Goal: Transaction & Acquisition: Download file/media

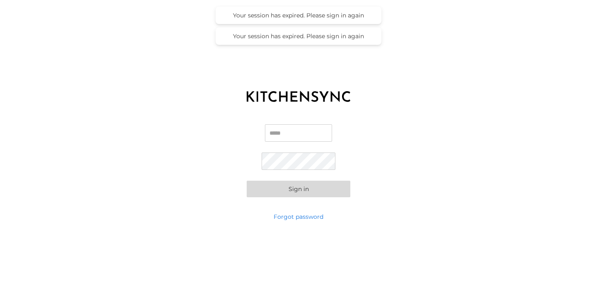
click at [287, 127] on input "Email" at bounding box center [298, 132] width 67 height 17
type input "**********"
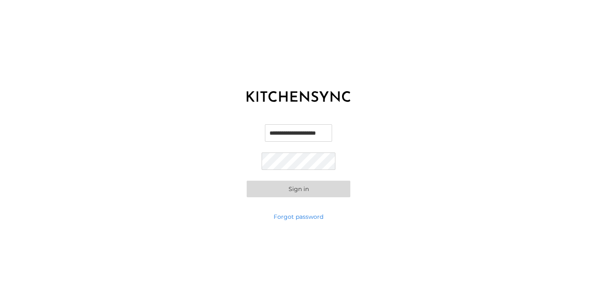
click at [306, 201] on div "**********" at bounding box center [298, 161] width 597 height 104
click at [306, 193] on button "Sign in" at bounding box center [299, 189] width 104 height 17
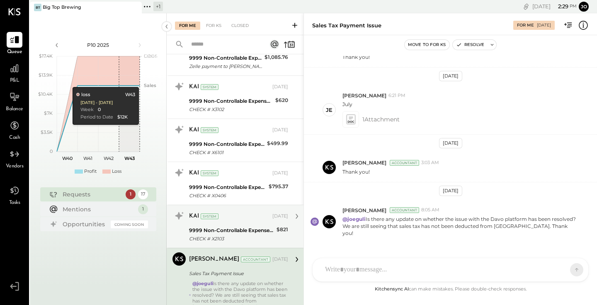
scroll to position [492, 0]
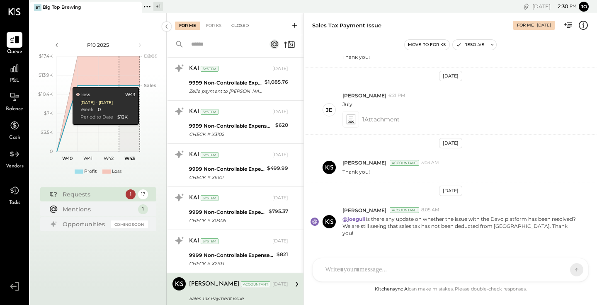
click at [232, 22] on div "Closed" at bounding box center [240, 26] width 26 height 8
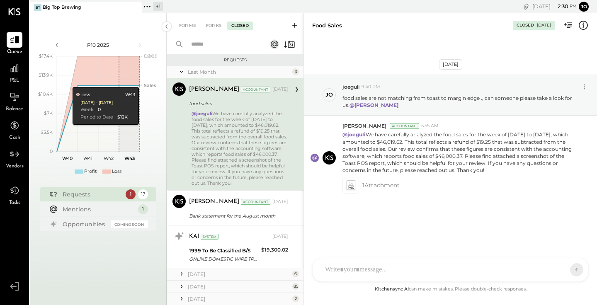
click at [238, 146] on div "@joeguli We have carefully analyzed the food sales for the week of [DATE] to [D…" at bounding box center [239, 148] width 97 height 75
click at [379, 186] on span "1 Attachment" at bounding box center [380, 185] width 37 height 17
click at [366, 187] on span "1 Attachment" at bounding box center [380, 185] width 37 height 17
click at [355, 186] on icon at bounding box center [351, 185] width 10 height 12
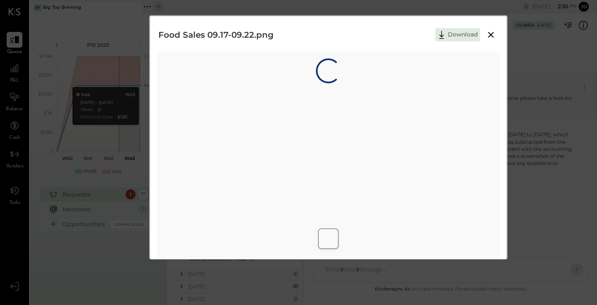
click at [355, 186] on div "Loading…" at bounding box center [328, 180] width 340 height 257
click at [489, 35] on icon at bounding box center [491, 35] width 10 height 10
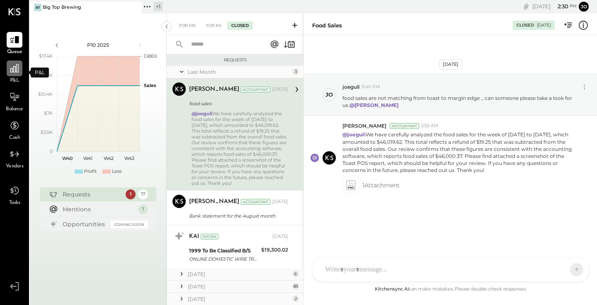
click at [14, 69] on icon at bounding box center [14, 68] width 11 height 11
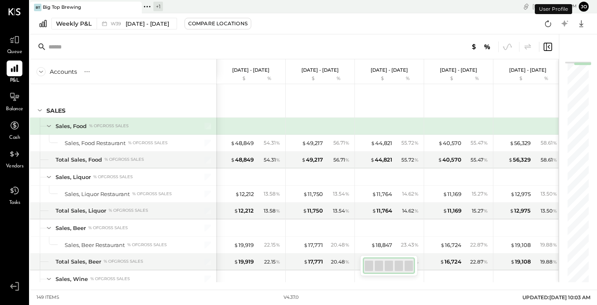
click at [60, 8] on div "Big Top Brewing" at bounding box center [62, 7] width 39 height 7
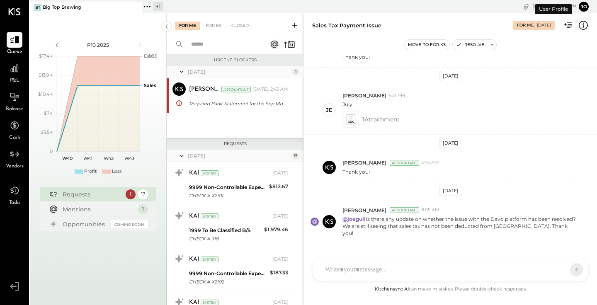
scroll to position [606, 0]
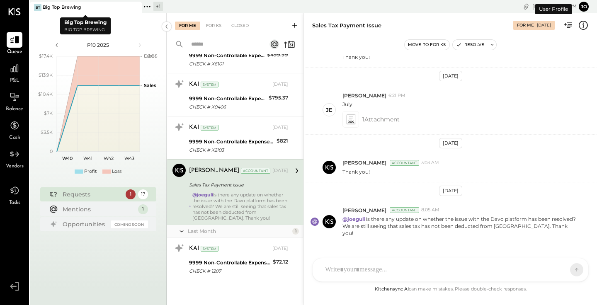
click at [135, 6] on icon at bounding box center [134, 7] width 4 height 4
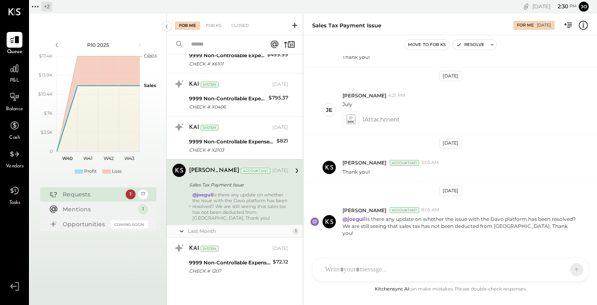
click at [45, 5] on div "+ 2" at bounding box center [46, 7] width 11 height 10
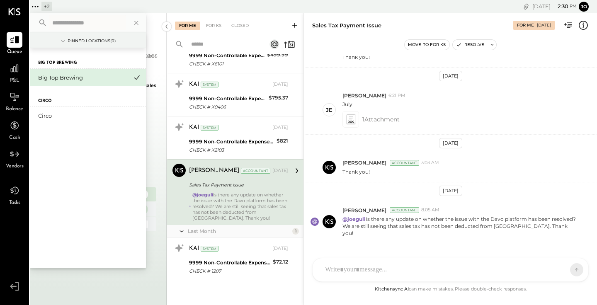
click at [54, 102] on div "Circo" at bounding box center [88, 96] width 116 height 21
click at [46, 113] on div "Circo" at bounding box center [82, 116] width 89 height 8
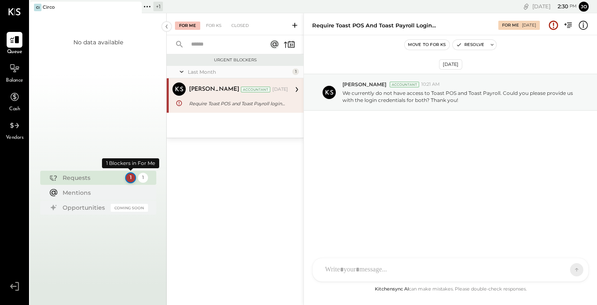
click at [129, 173] on div "1" at bounding box center [130, 177] width 11 height 11
click at [128, 180] on div "1" at bounding box center [130, 177] width 11 height 11
click at [11, 67] on icon at bounding box center [14, 68] width 11 height 11
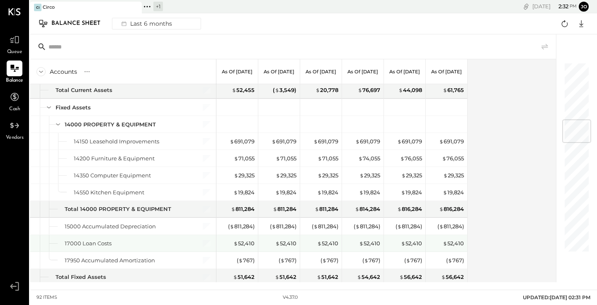
scroll to position [480, 0]
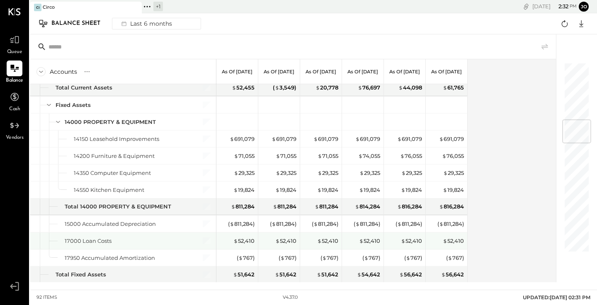
click at [98, 241] on div "17000 Loan Costs" at bounding box center [88, 241] width 47 height 8
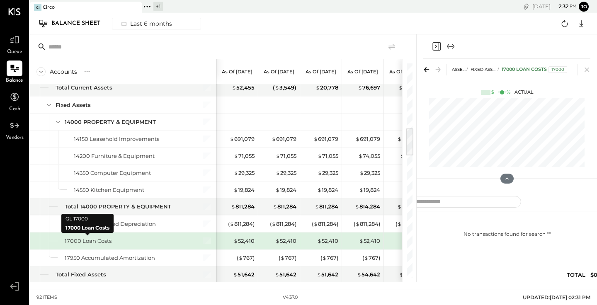
click at [98, 241] on div "17000 Loan Costs" at bounding box center [88, 241] width 47 height 8
click at [241, 243] on div "$ 52,410" at bounding box center [243, 241] width 21 height 8
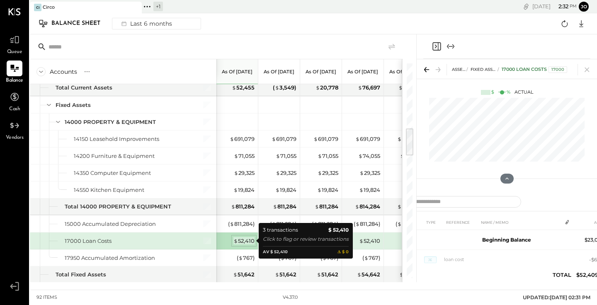
scroll to position [0, 65]
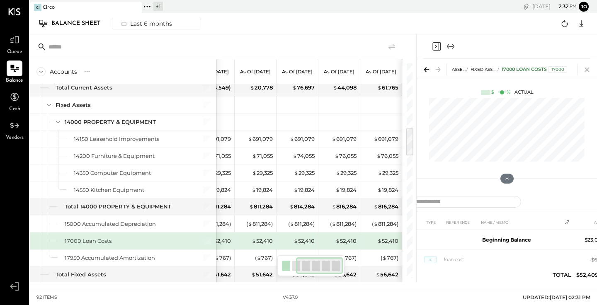
click at [585, 69] on icon at bounding box center [587, 70] width 12 height 12
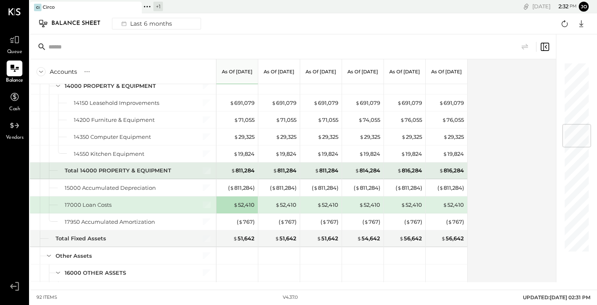
scroll to position [515, 0]
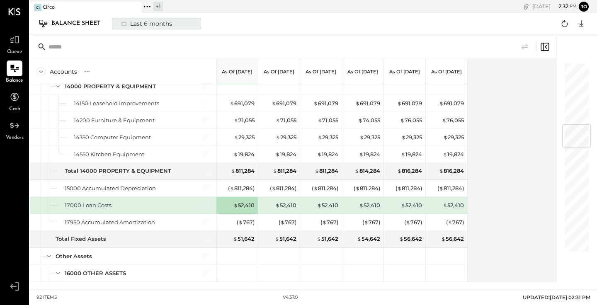
click at [147, 24] on div "Last 6 months" at bounding box center [145, 23] width 59 height 11
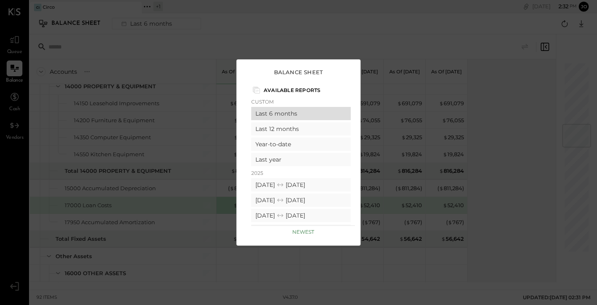
click at [290, 115] on div "Last 6 months" at bounding box center [300, 113] width 99 height 13
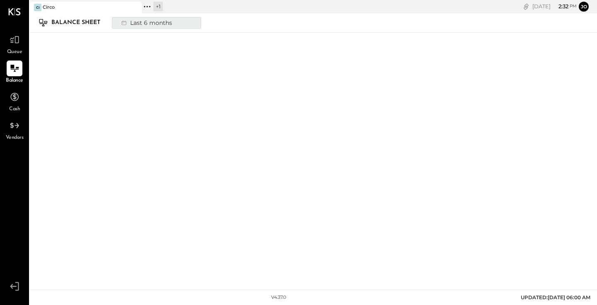
click at [183, 26] on button "Last 6 months" at bounding box center [156, 23] width 89 height 12
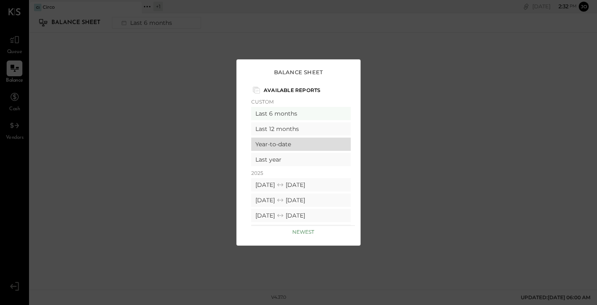
click at [255, 141] on div "Year-to-date" at bounding box center [300, 144] width 99 height 13
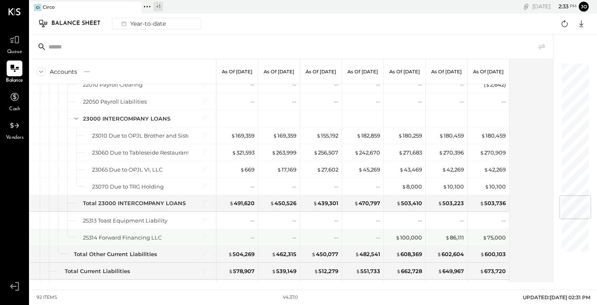
scroll to position [1113, 0]
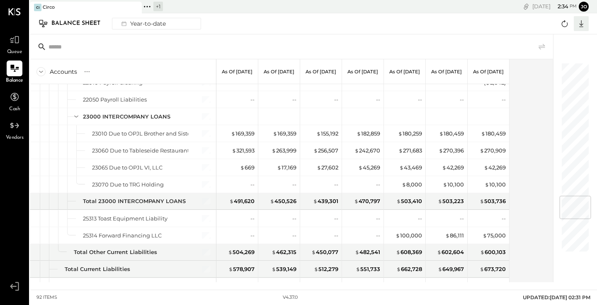
click at [585, 24] on icon at bounding box center [580, 23] width 11 height 11
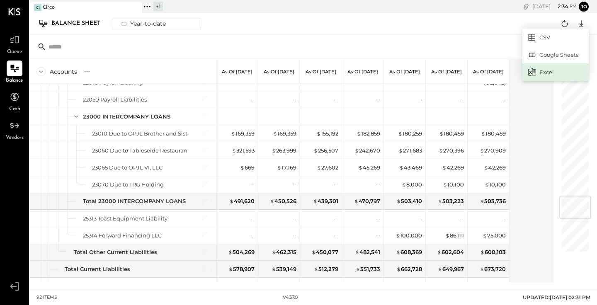
click at [551, 74] on div "Excel" at bounding box center [555, 71] width 66 height 17
